Goal: Task Accomplishment & Management: Use online tool/utility

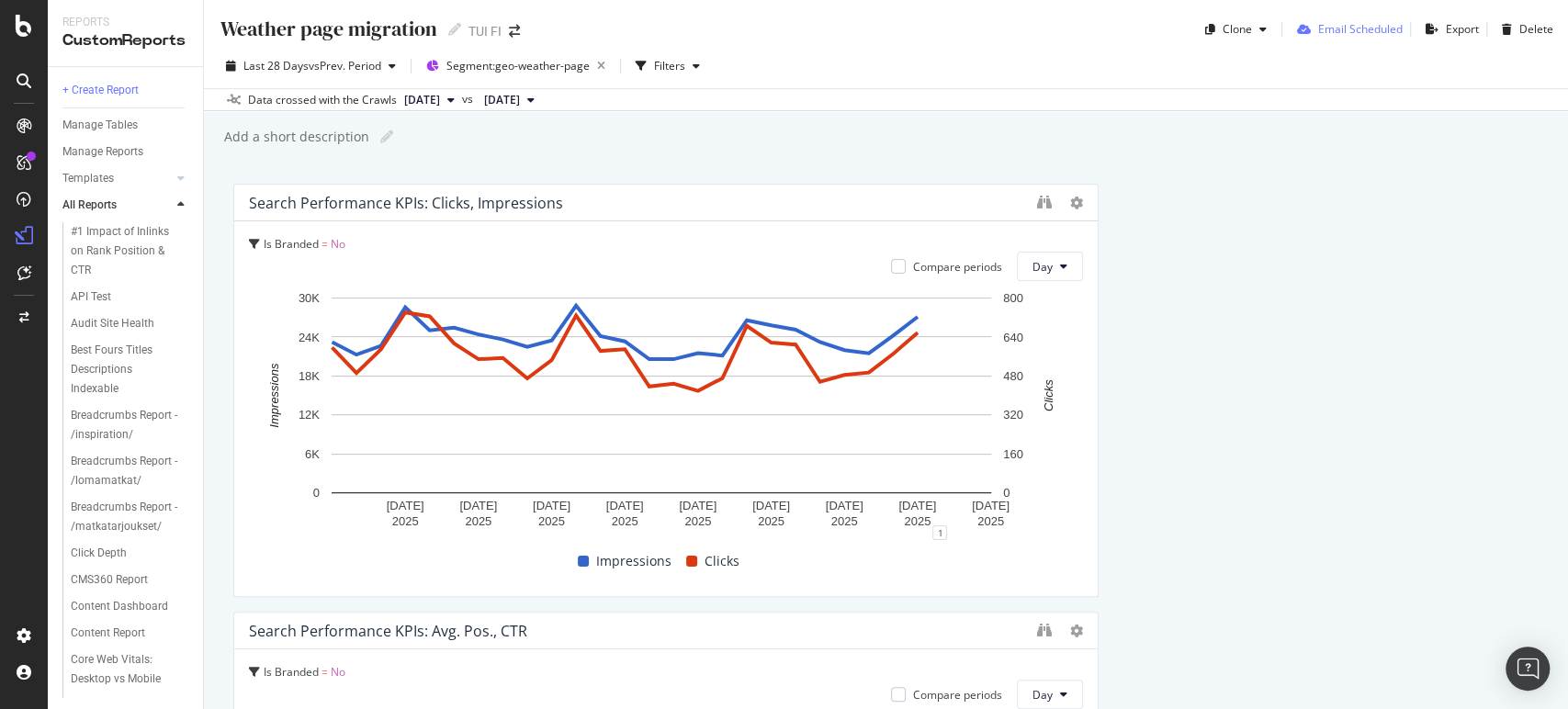
click at [1344, 27] on div "Email Scheduled" at bounding box center [1360, 29] width 85 height 16
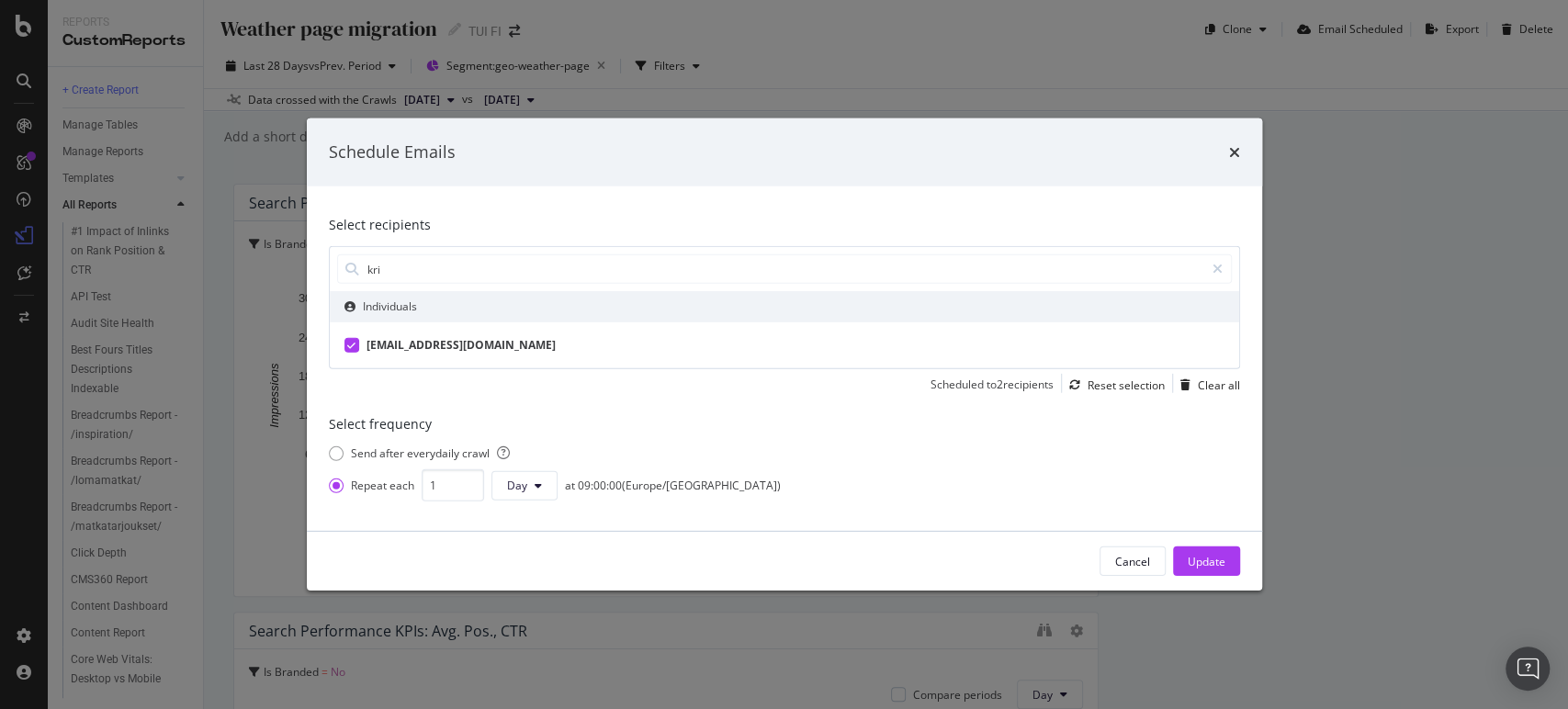
type input "kri"
click at [432, 343] on div "kristiina.halme@tui.fi" at bounding box center [461, 345] width 190 height 17
click at [432, 343] on div "kristiina.halme@tui.fi" at bounding box center [457, 345] width 183 height 17
click at [1236, 147] on icon "times" at bounding box center [1234, 152] width 11 height 15
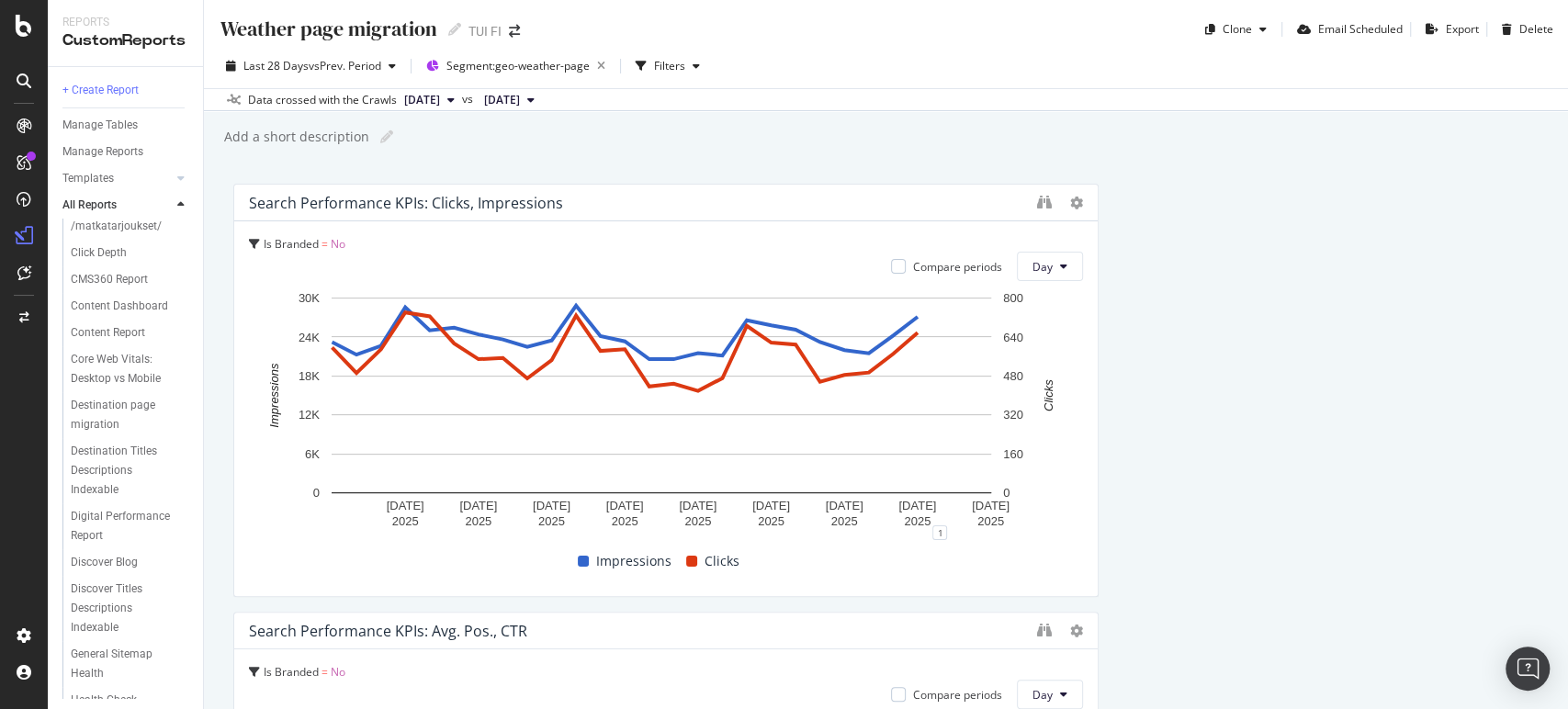
scroll to position [303, 0]
click at [123, 432] on div "Destination page migration" at bounding box center [124, 412] width 106 height 39
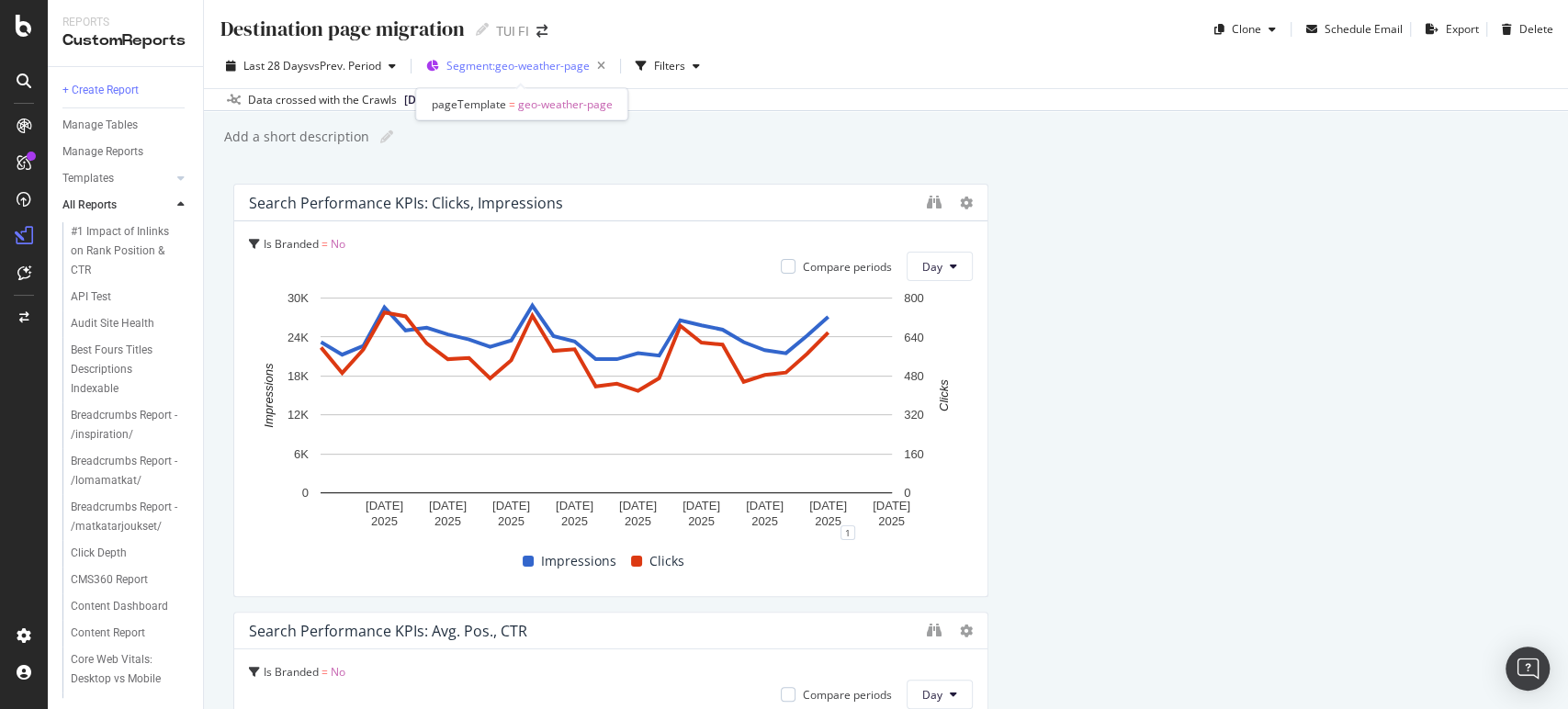
click at [495, 70] on span "Segment: geo-weather-page" at bounding box center [519, 66] width 144 height 16
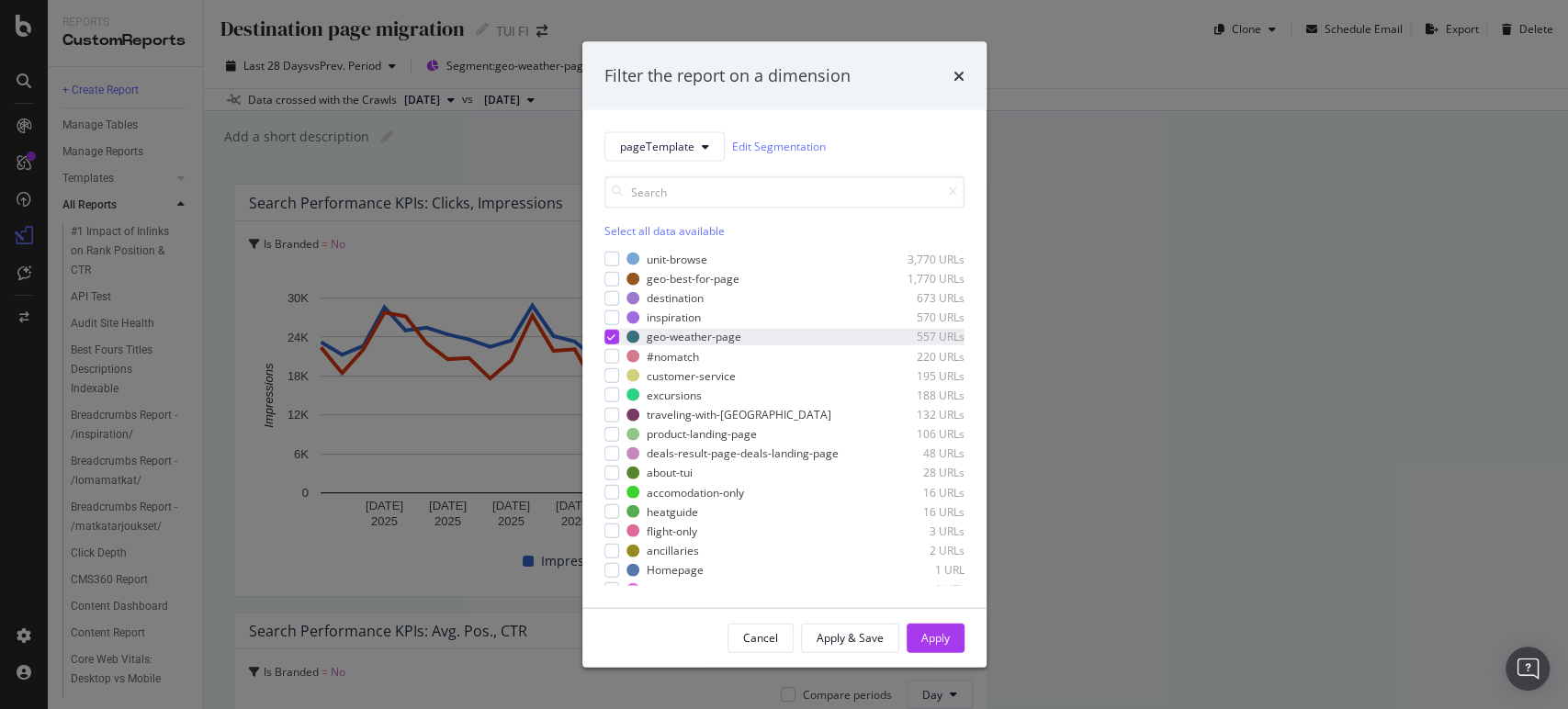
click at [612, 337] on icon "modal" at bounding box center [611, 336] width 8 height 9
click at [611, 296] on div "modal" at bounding box center [611, 297] width 15 height 15
click at [946, 631] on div "Apply" at bounding box center [936, 638] width 29 height 16
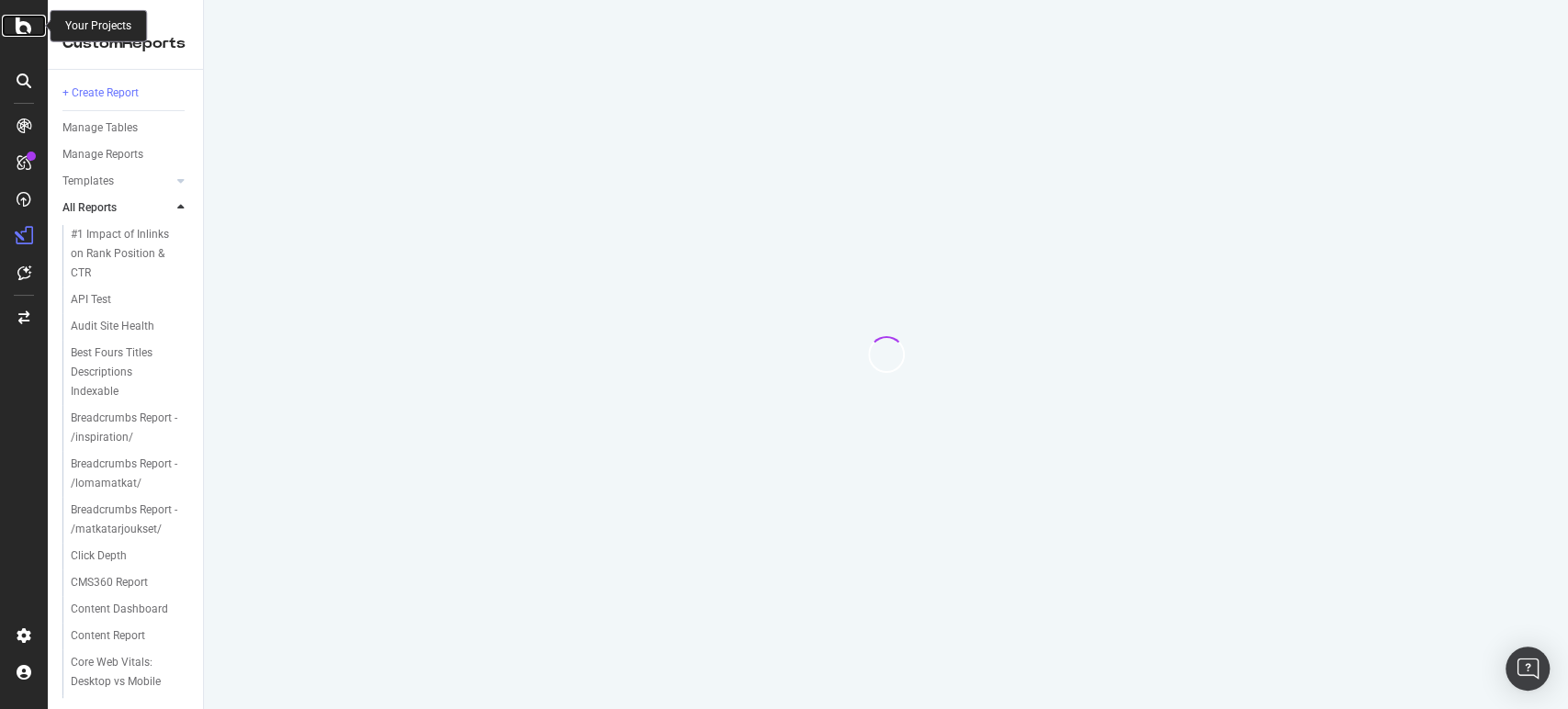
click at [28, 25] on icon at bounding box center [24, 26] width 17 height 22
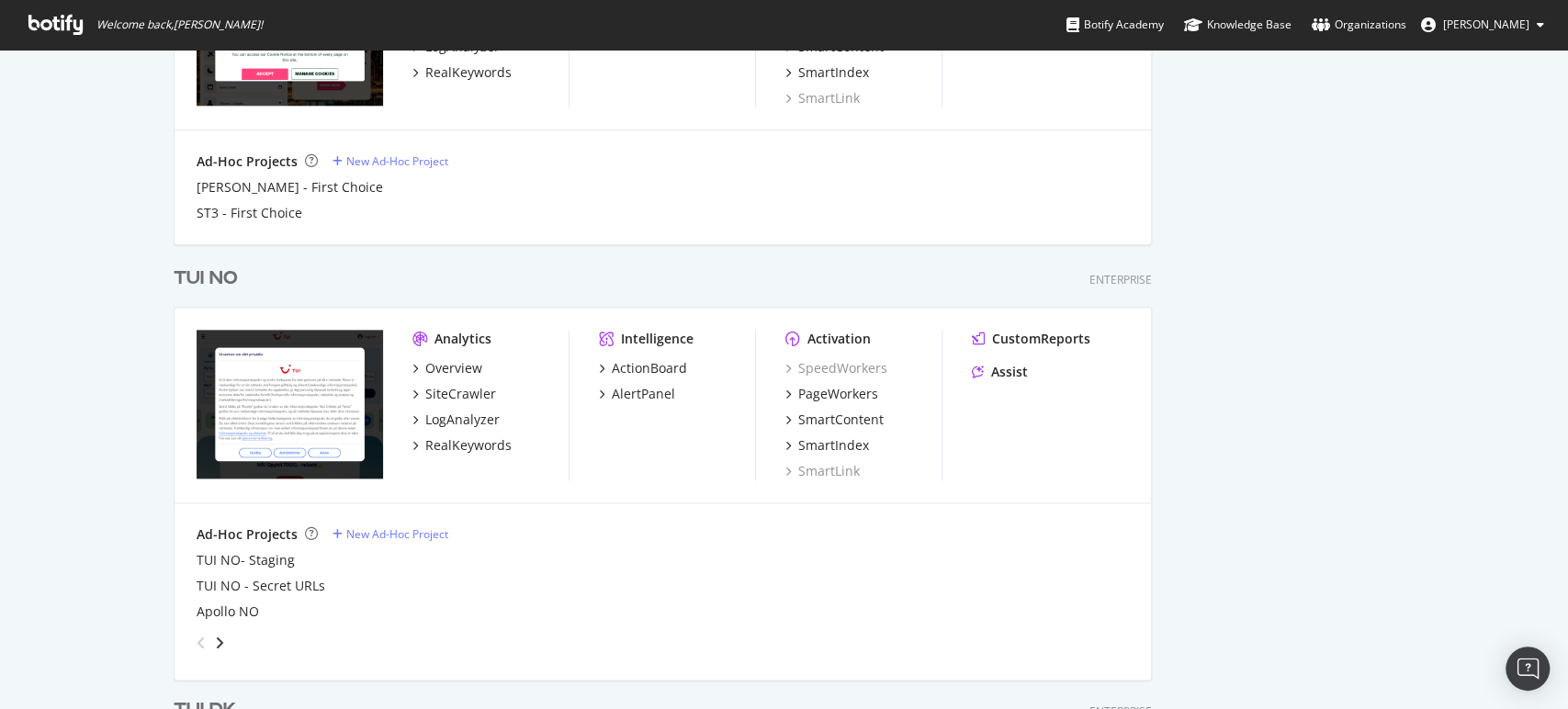
scroll to position [1387, 0]
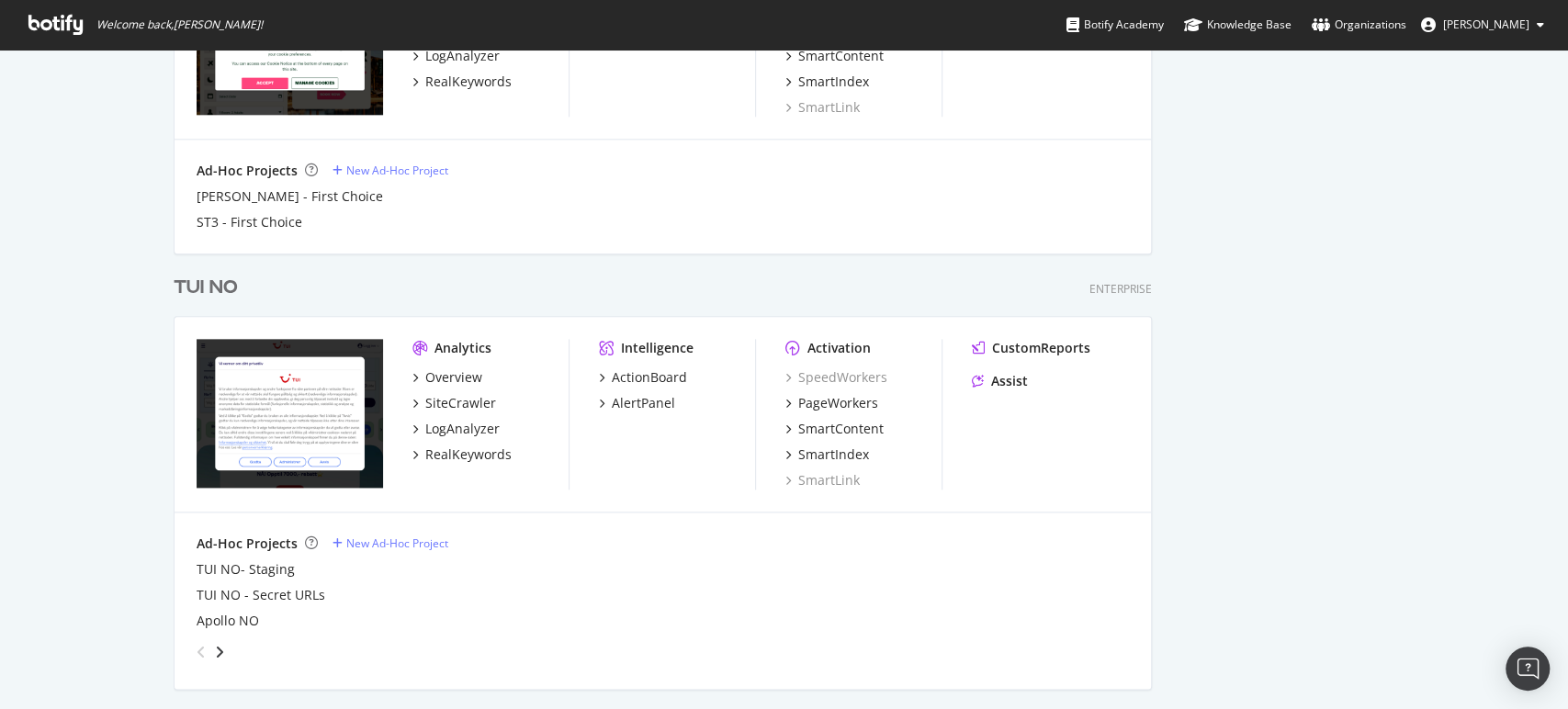
click at [185, 284] on div "TUI NO" at bounding box center [205, 287] width 64 height 27
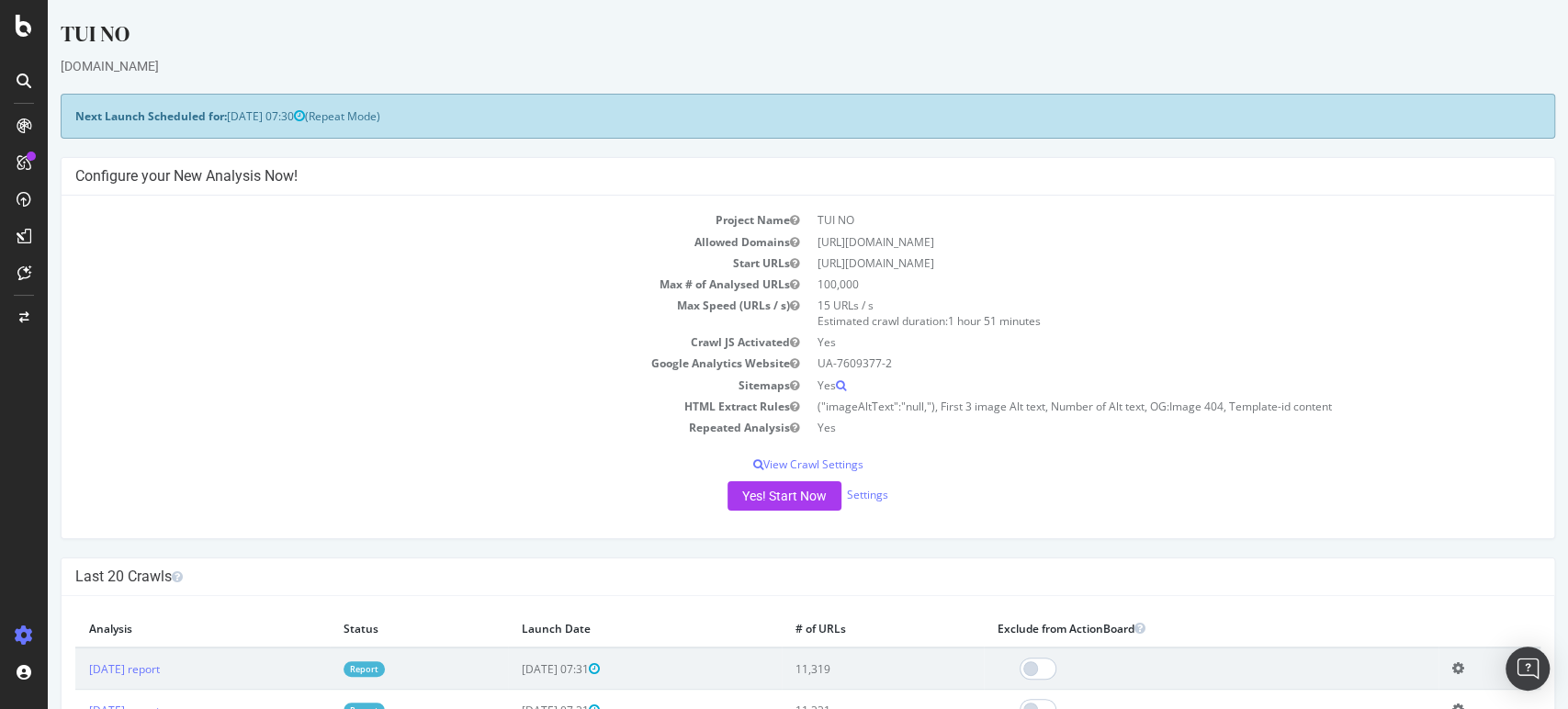
click at [385, 668] on link "Report" at bounding box center [363, 669] width 41 height 16
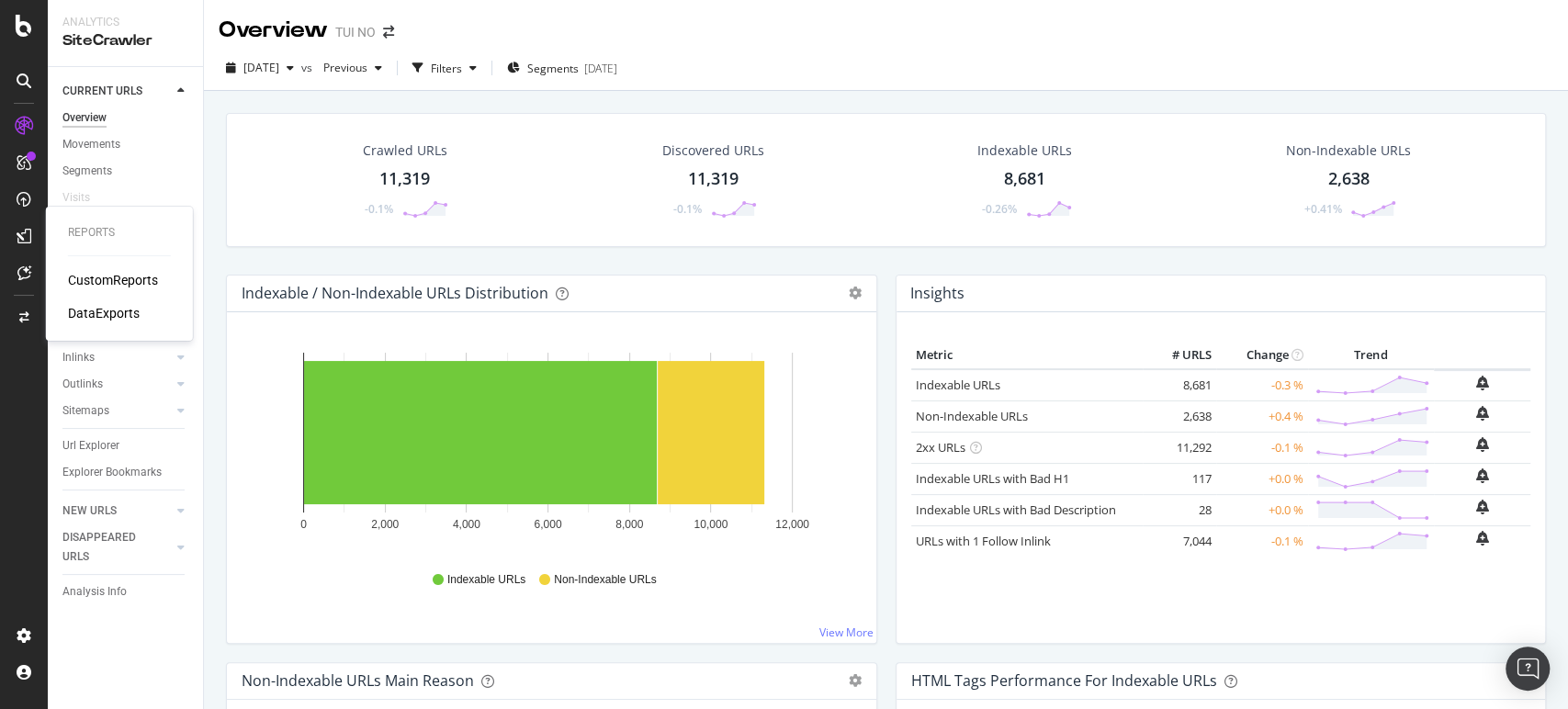
click at [89, 284] on div "CustomReports" at bounding box center [113, 280] width 90 height 18
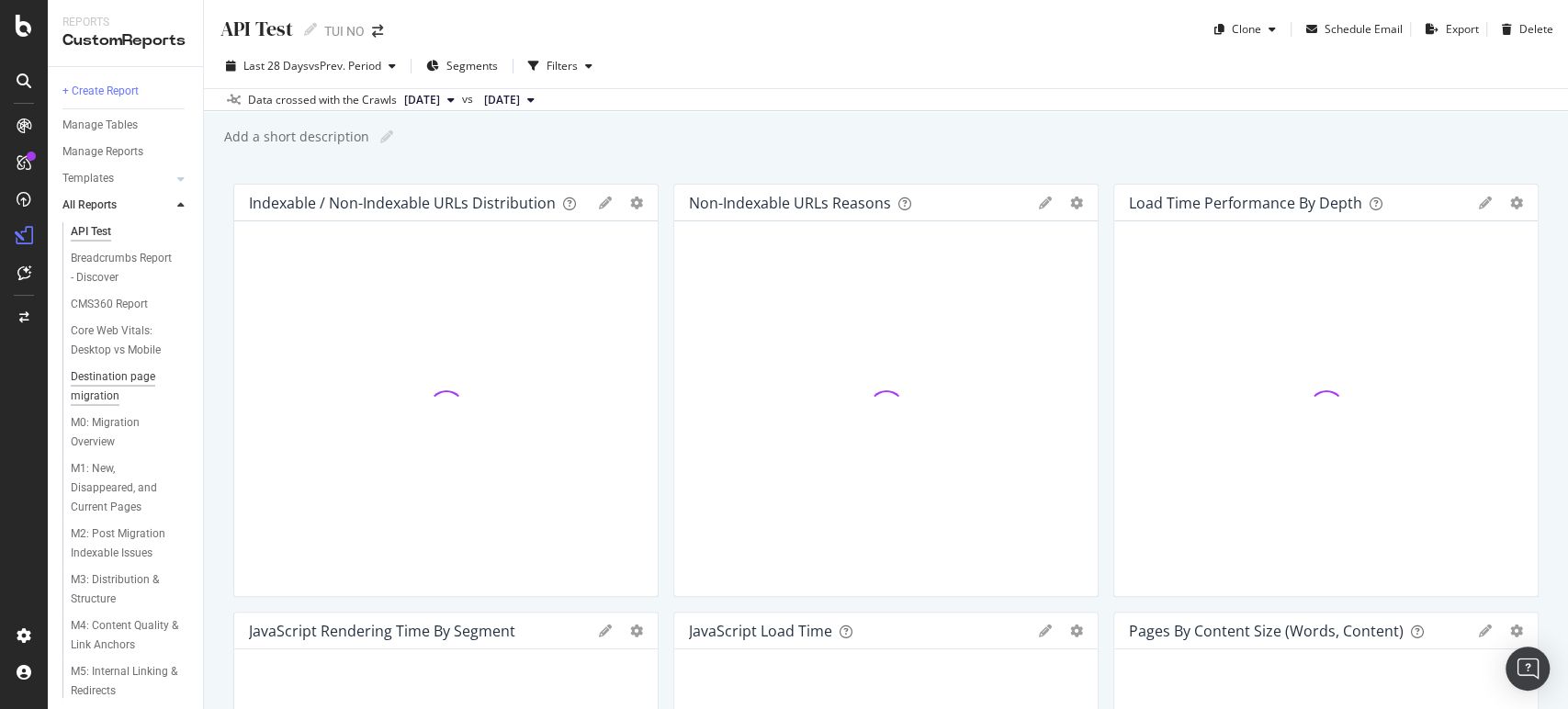
click at [128, 371] on div "Destination page migration" at bounding box center [124, 386] width 106 height 39
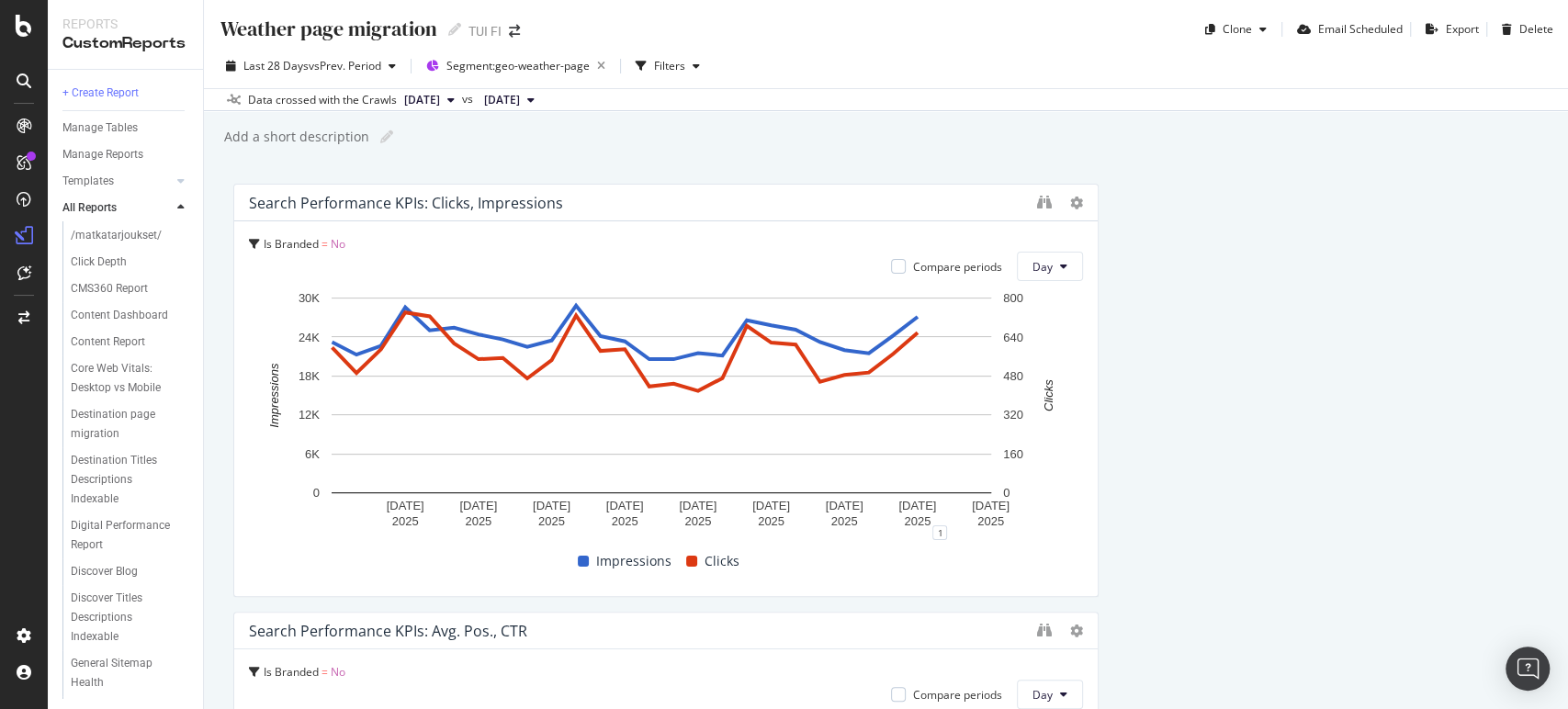
scroll to position [316, 0]
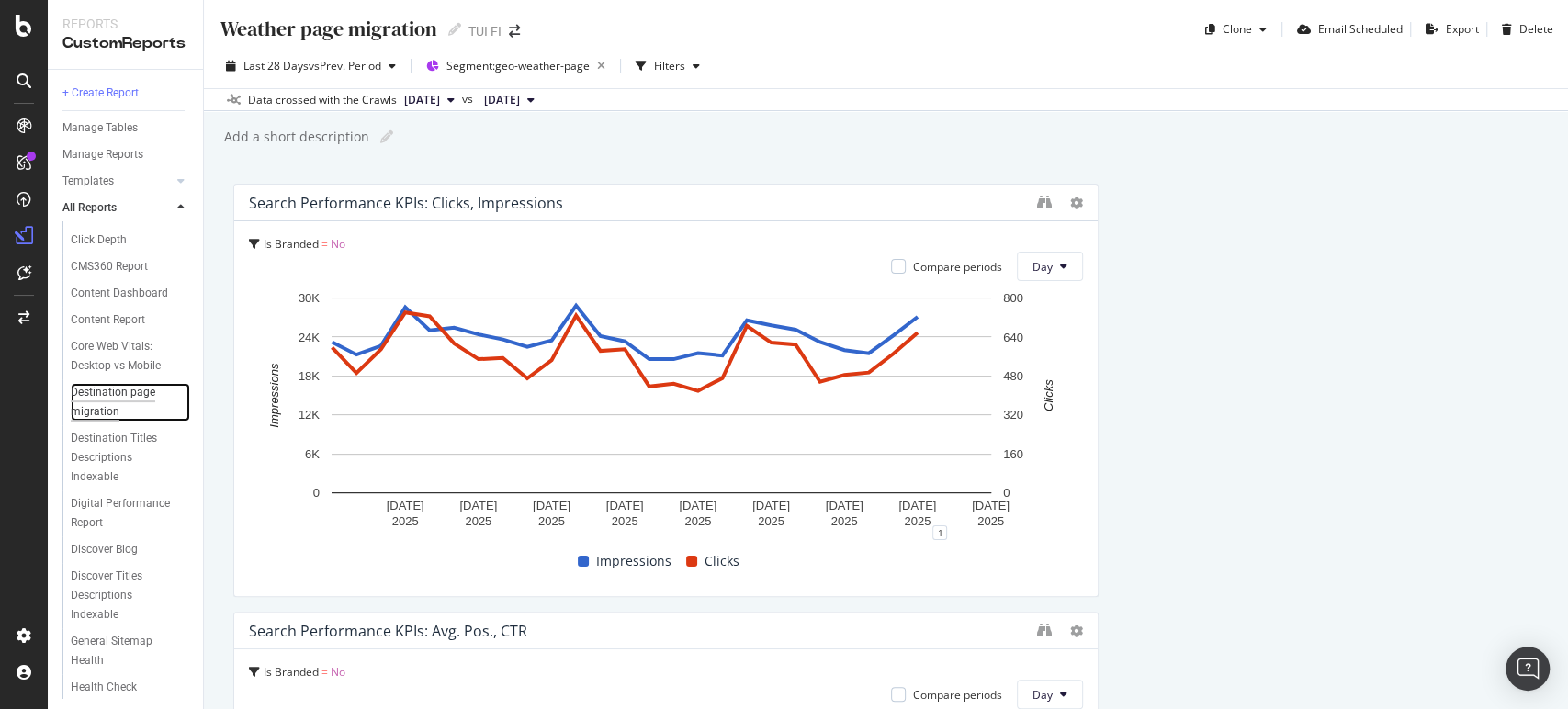
click at [111, 422] on div "Destination page migration" at bounding box center [124, 402] width 106 height 39
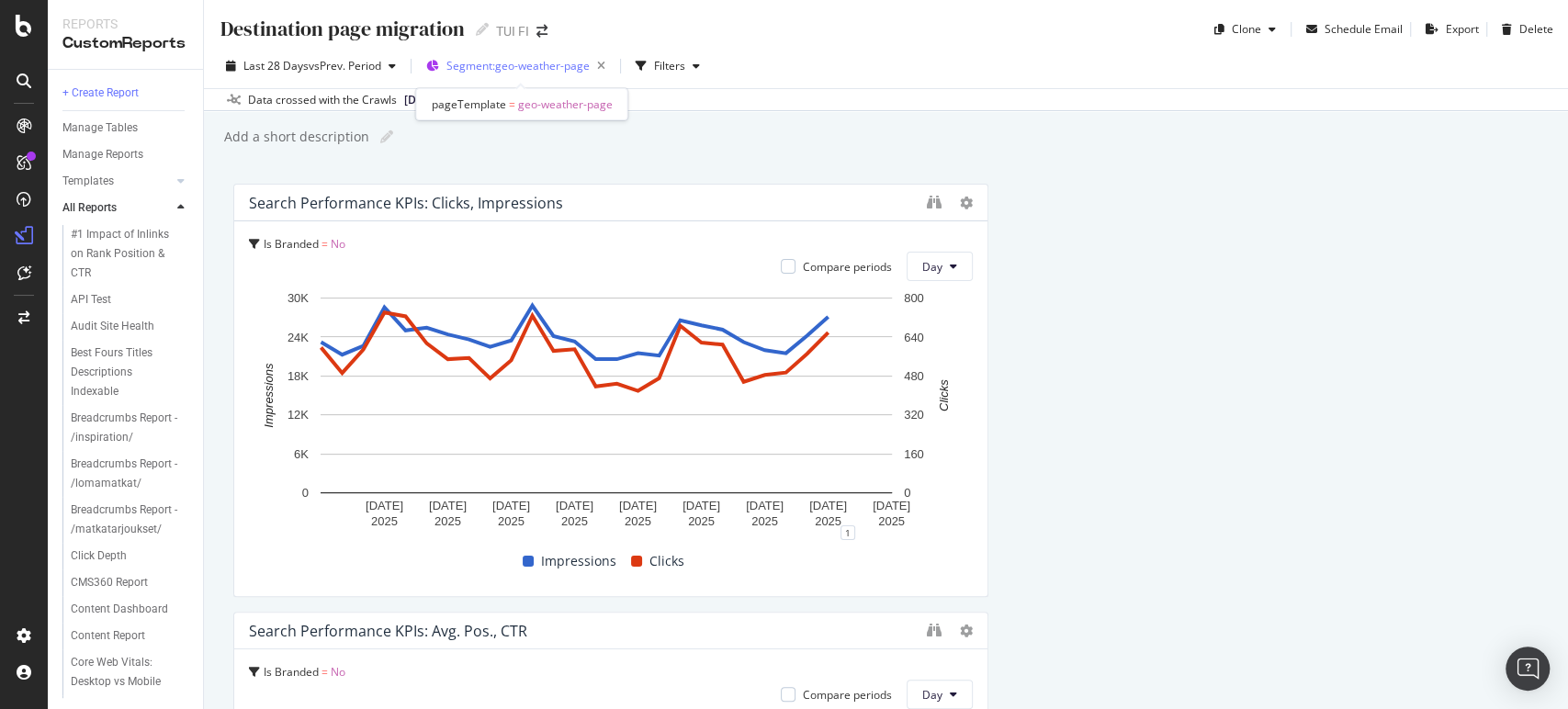
click at [524, 72] on span "Segment: geo-weather-page" at bounding box center [519, 66] width 144 height 16
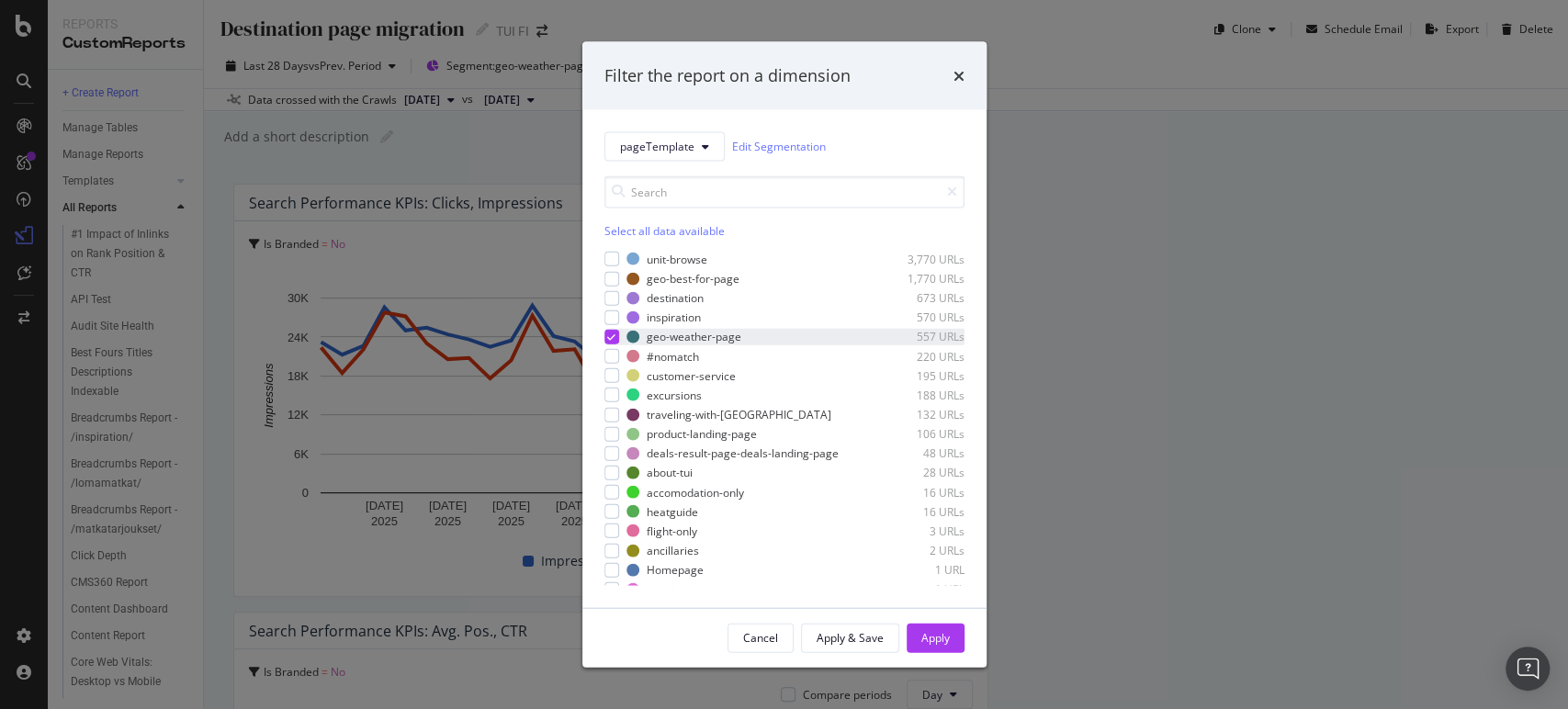
click at [609, 335] on icon "modal" at bounding box center [611, 336] width 8 height 9
click at [610, 296] on div "modal" at bounding box center [611, 297] width 15 height 15
click at [950, 634] on button "Apply" at bounding box center [936, 636] width 58 height 29
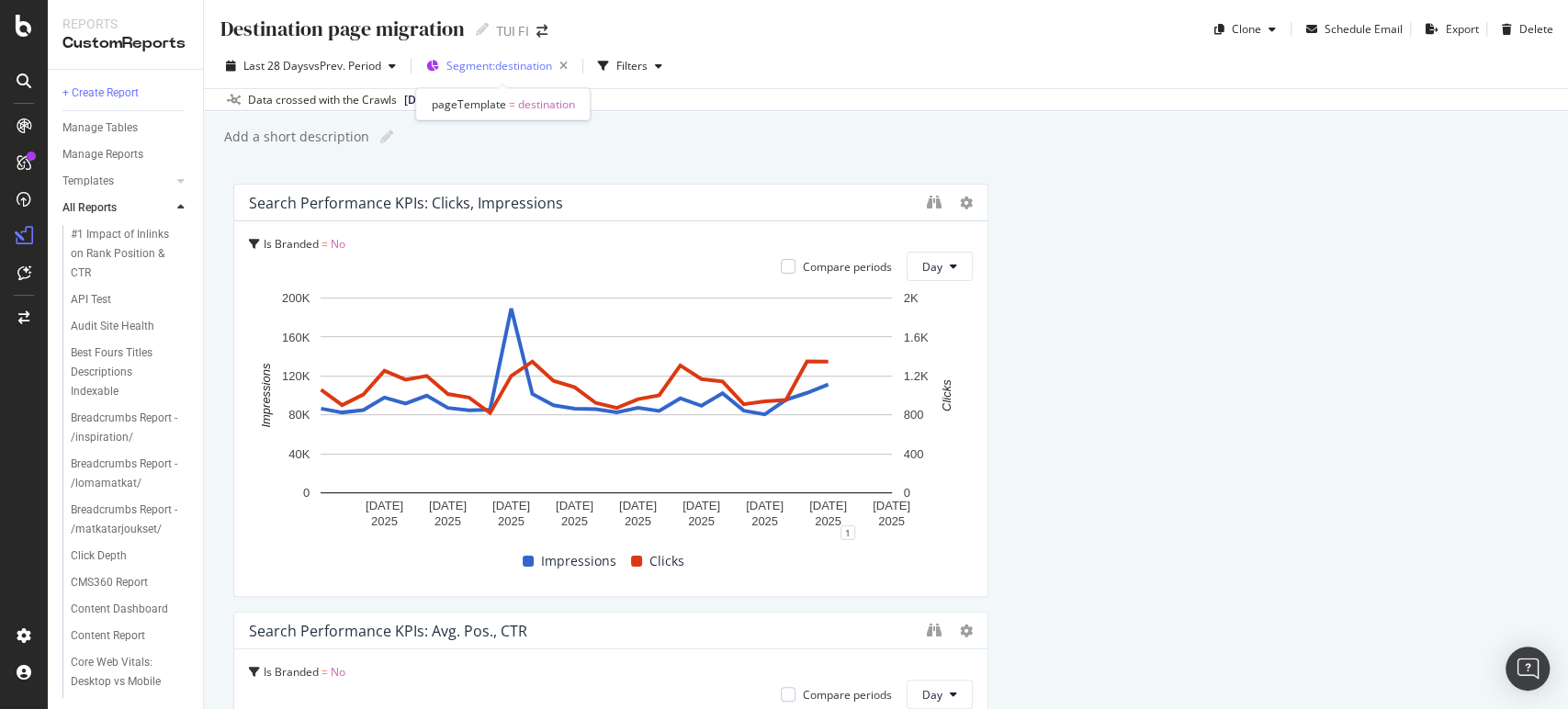
click at [498, 64] on span "Segment: destination" at bounding box center [500, 66] width 106 height 16
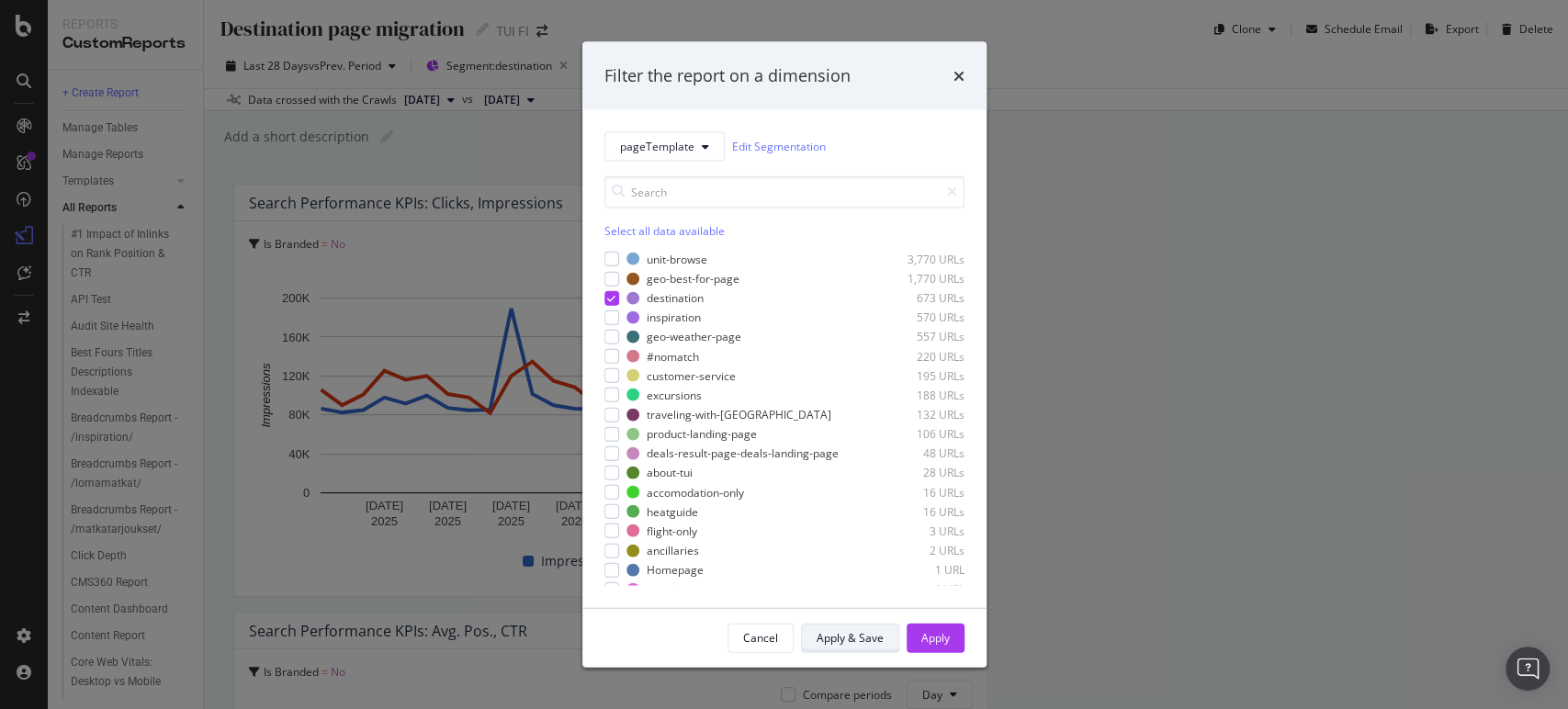
click at [848, 637] on div "Apply & Save" at bounding box center [850, 638] width 67 height 16
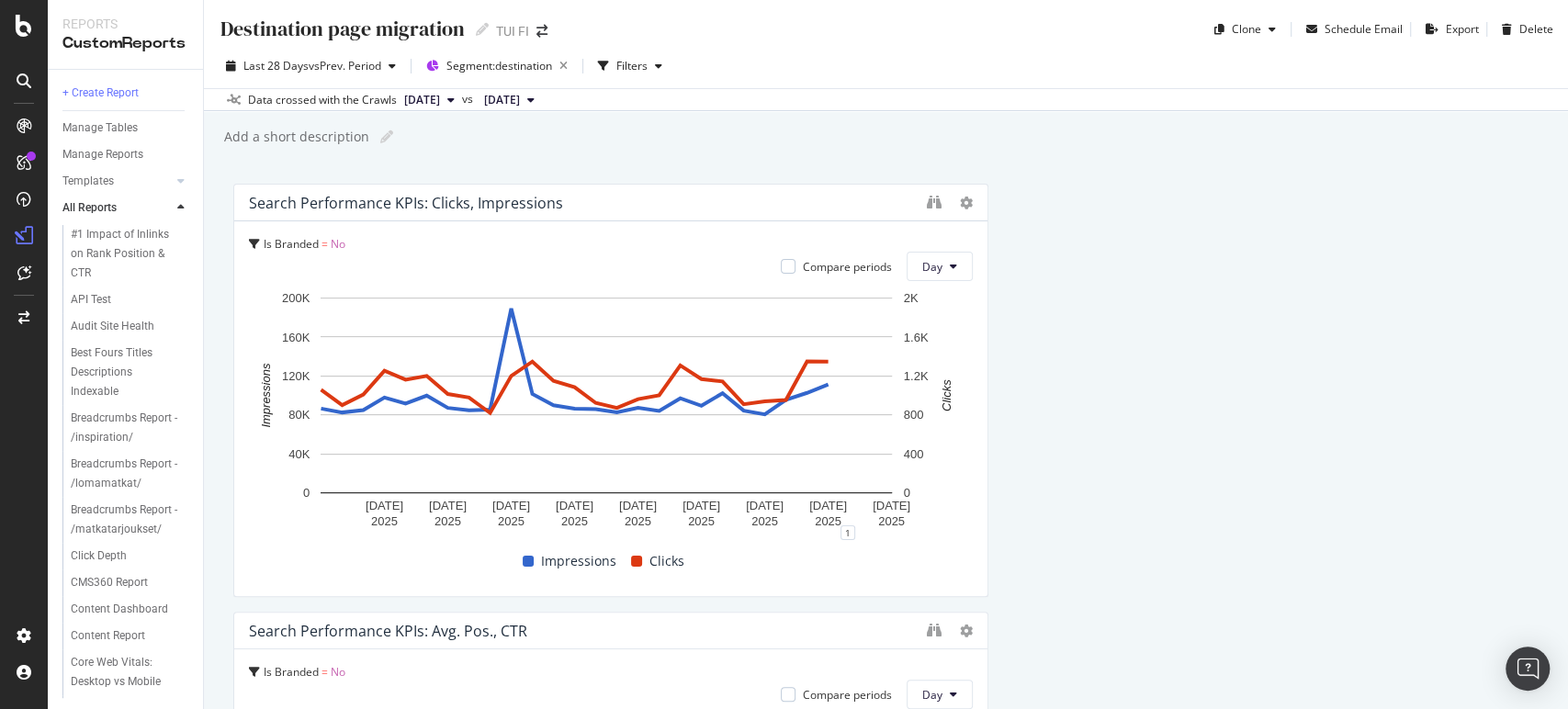
click at [526, 34] on div "TUI FI" at bounding box center [512, 31] width 33 height 18
click at [580, 28] on div "Switch Project" at bounding box center [612, 32] width 103 height 32
click at [596, 34] on div "Switch Project" at bounding box center [612, 32] width 103 height 32
click at [545, 29] on icon "arrow-right-arrow-left" at bounding box center [542, 31] width 11 height 13
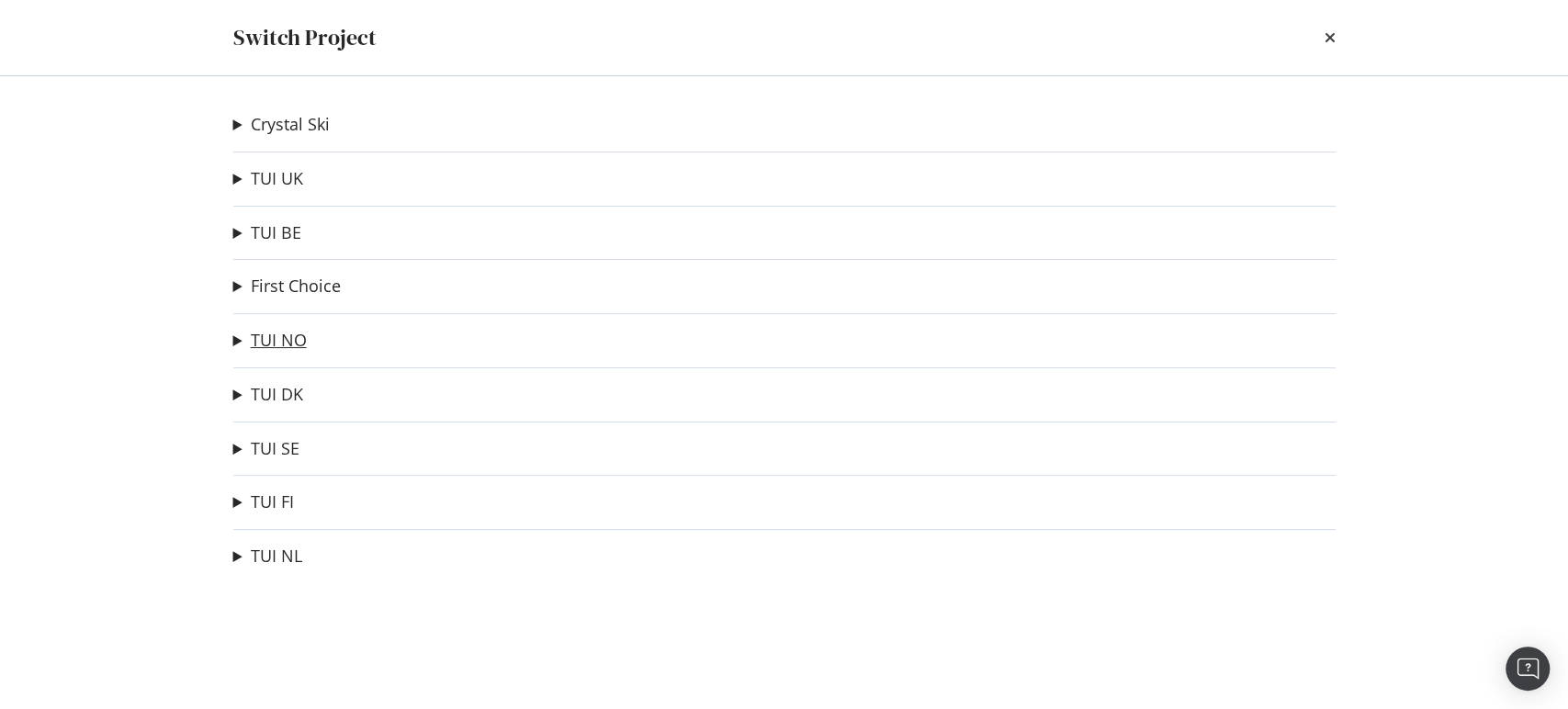
click at [276, 338] on link "TUI NO" at bounding box center [278, 340] width 56 height 19
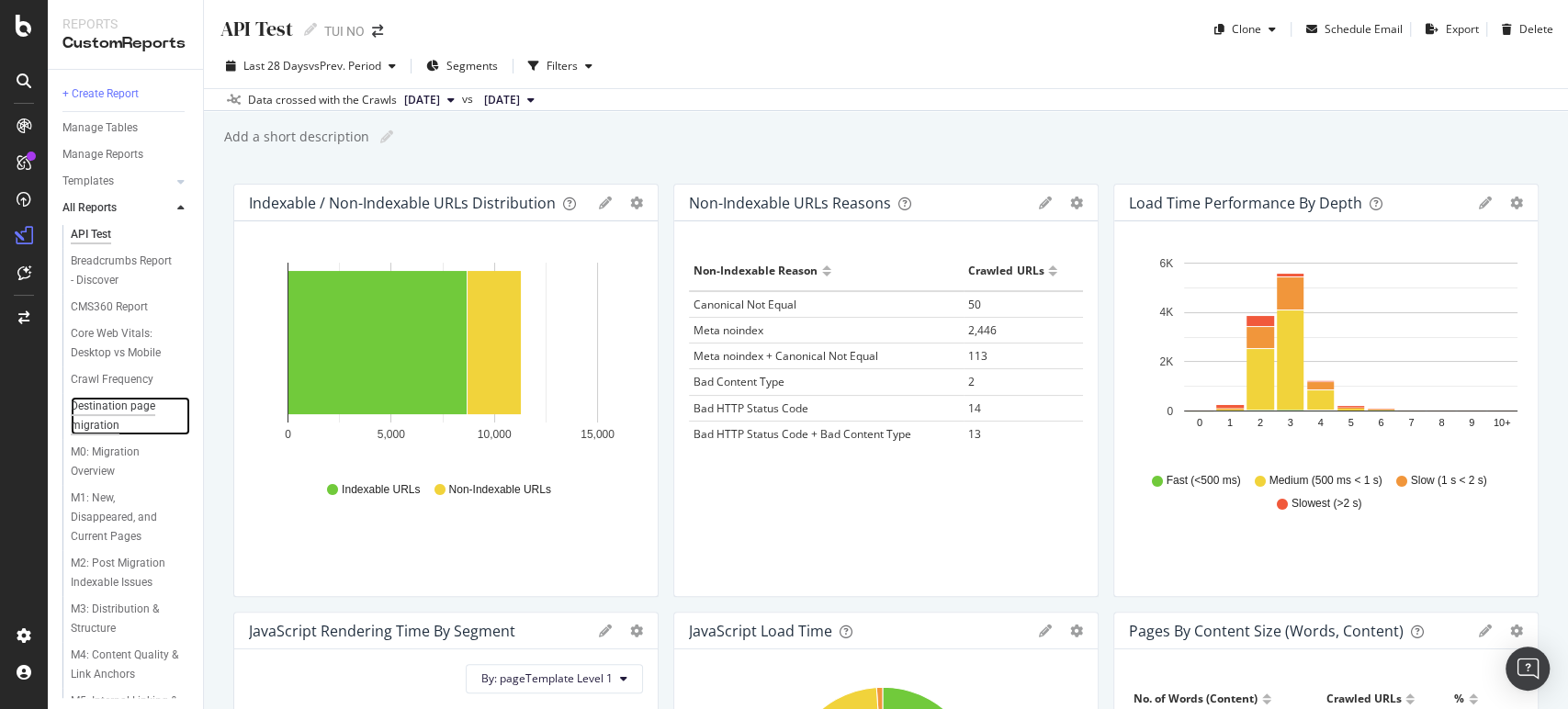
click at [115, 414] on div "Destination page migration" at bounding box center [124, 416] width 106 height 39
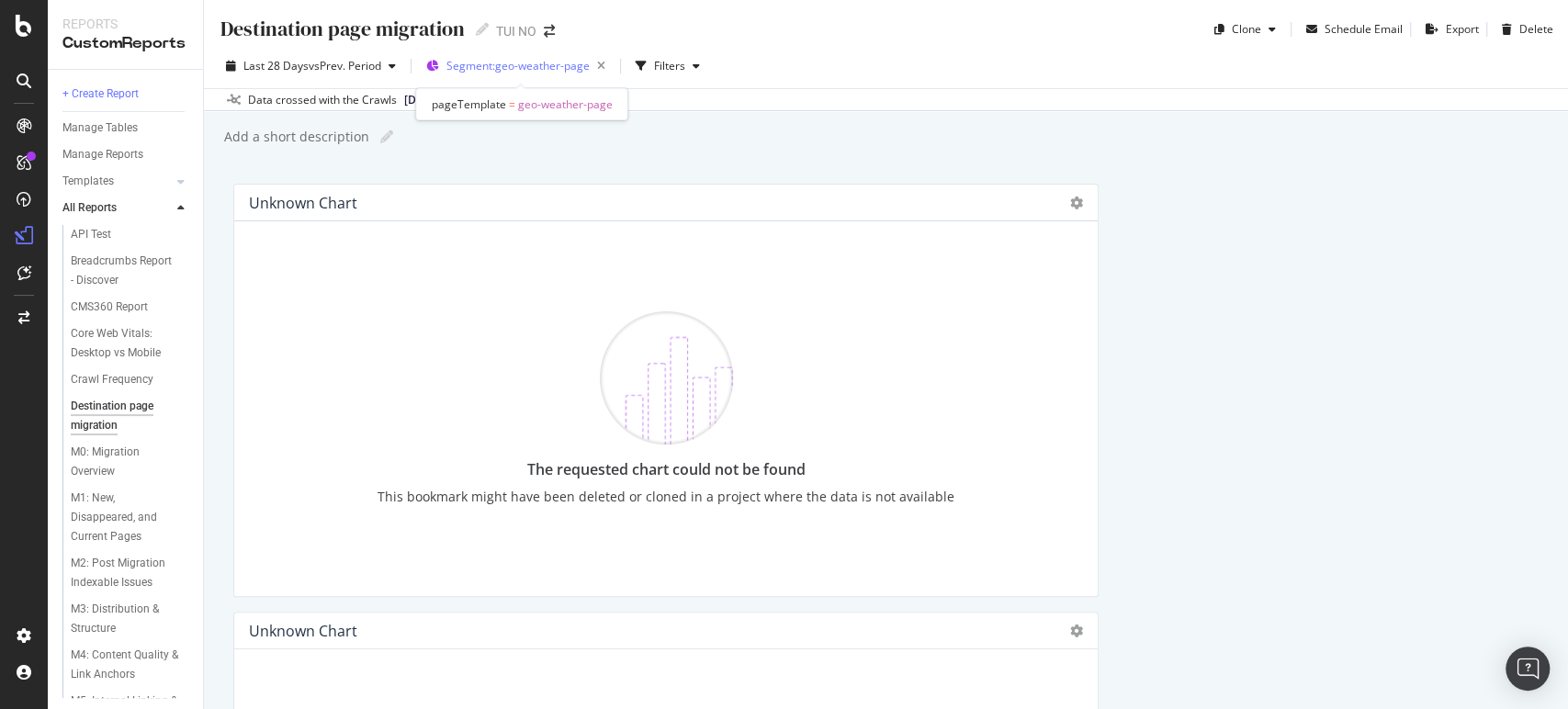
click at [499, 64] on span "Segment: geo-weather-page" at bounding box center [519, 66] width 144 height 16
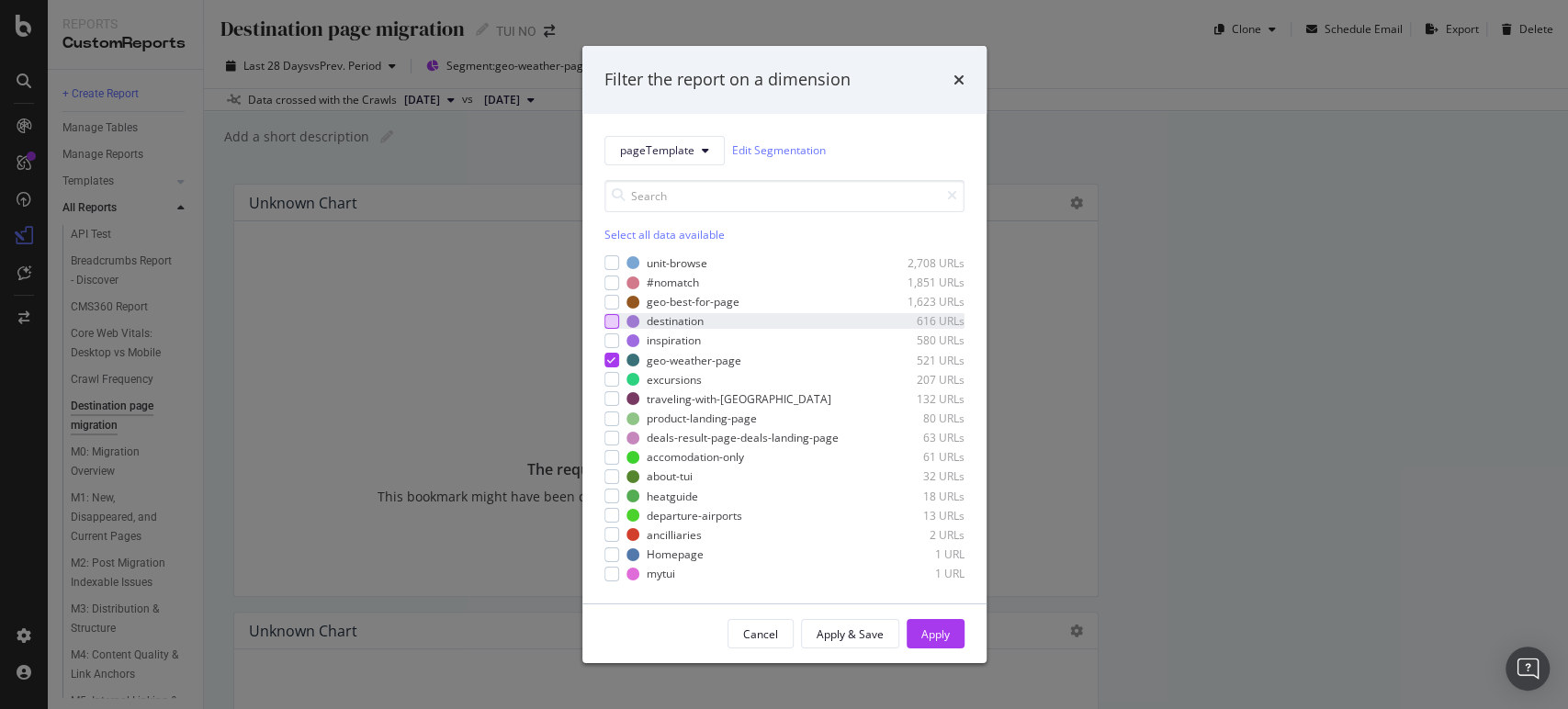
click at [606, 321] on div "modal" at bounding box center [611, 321] width 15 height 15
click at [609, 360] on icon "modal" at bounding box center [611, 359] width 8 height 9
click at [837, 630] on div "Apply & Save" at bounding box center [850, 634] width 67 height 16
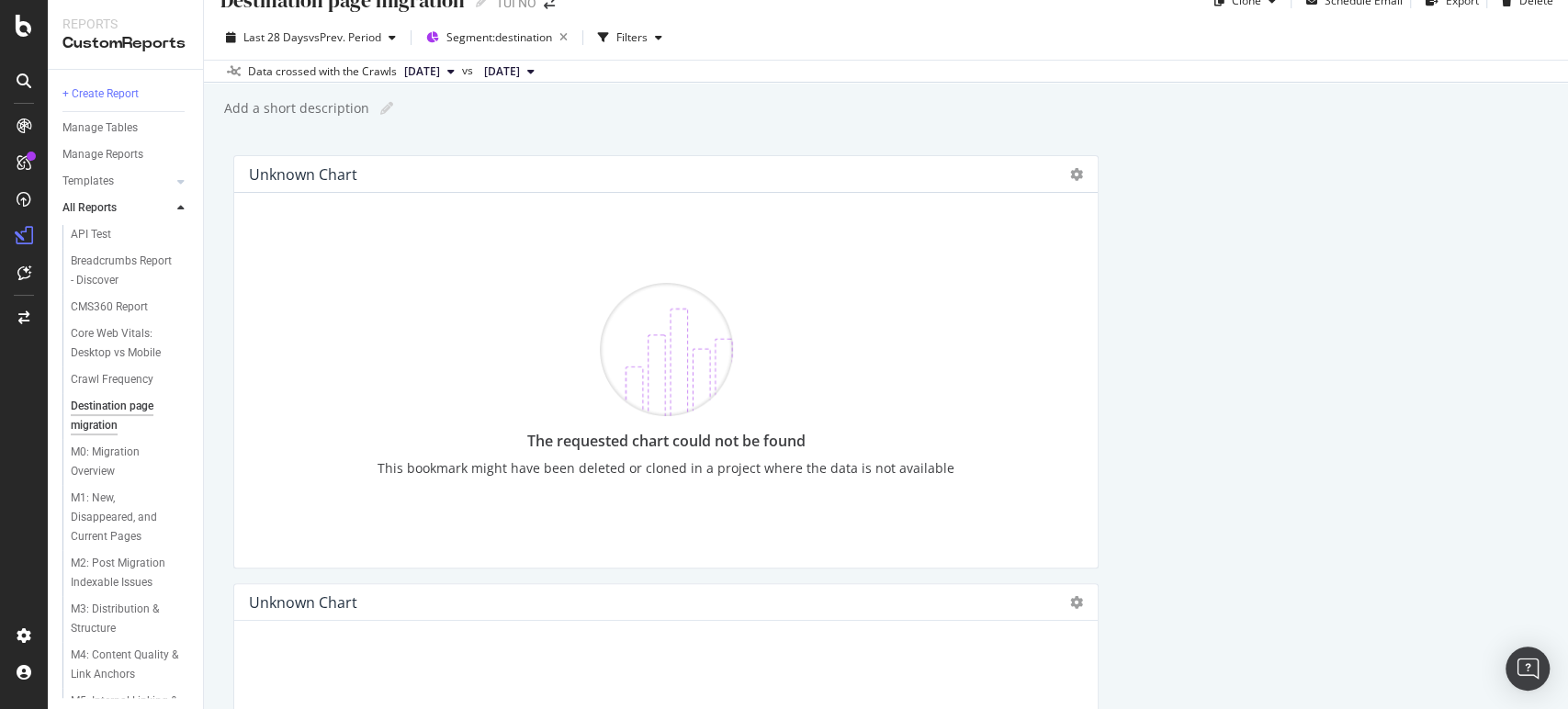
scroll to position [41, 0]
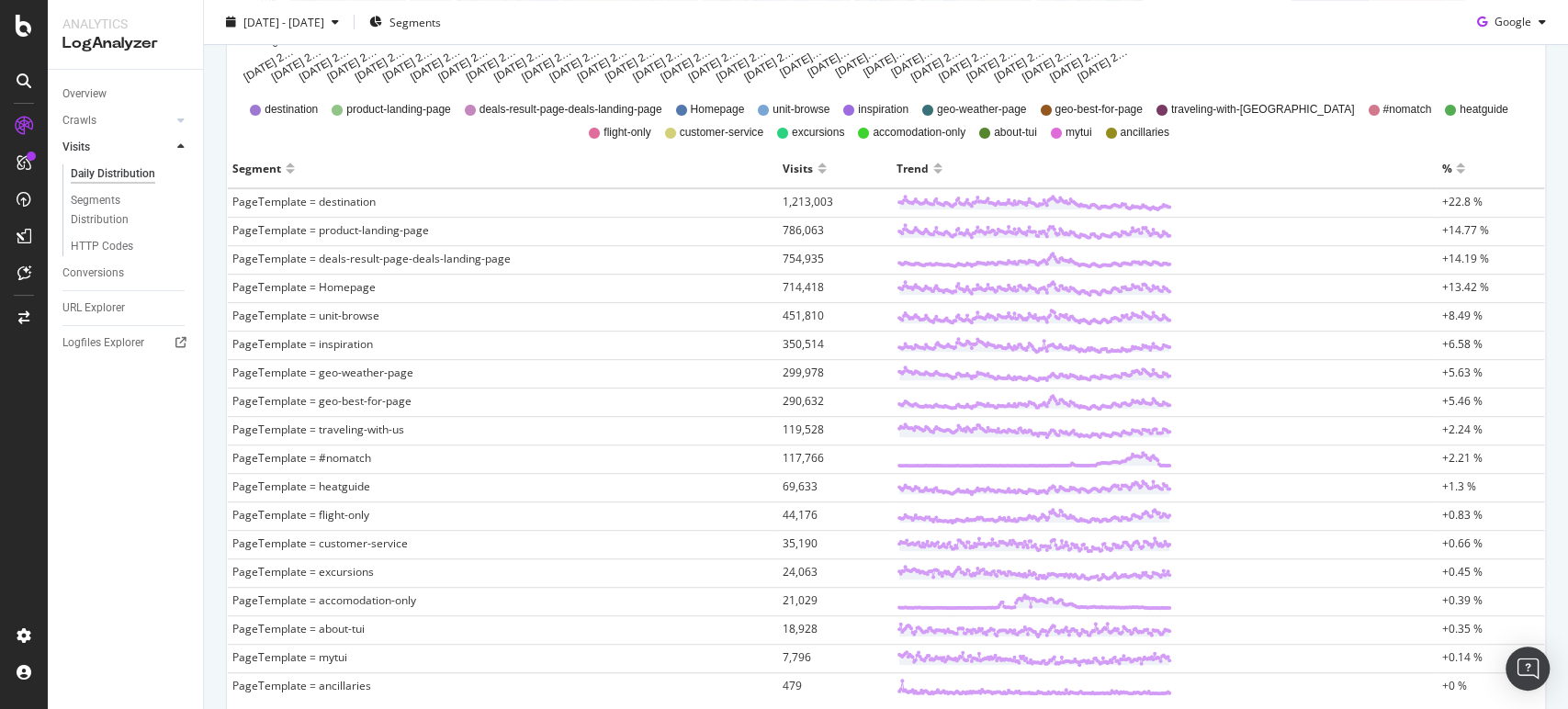
scroll to position [526, 0]
